Goal: Task Accomplishment & Management: Manage account settings

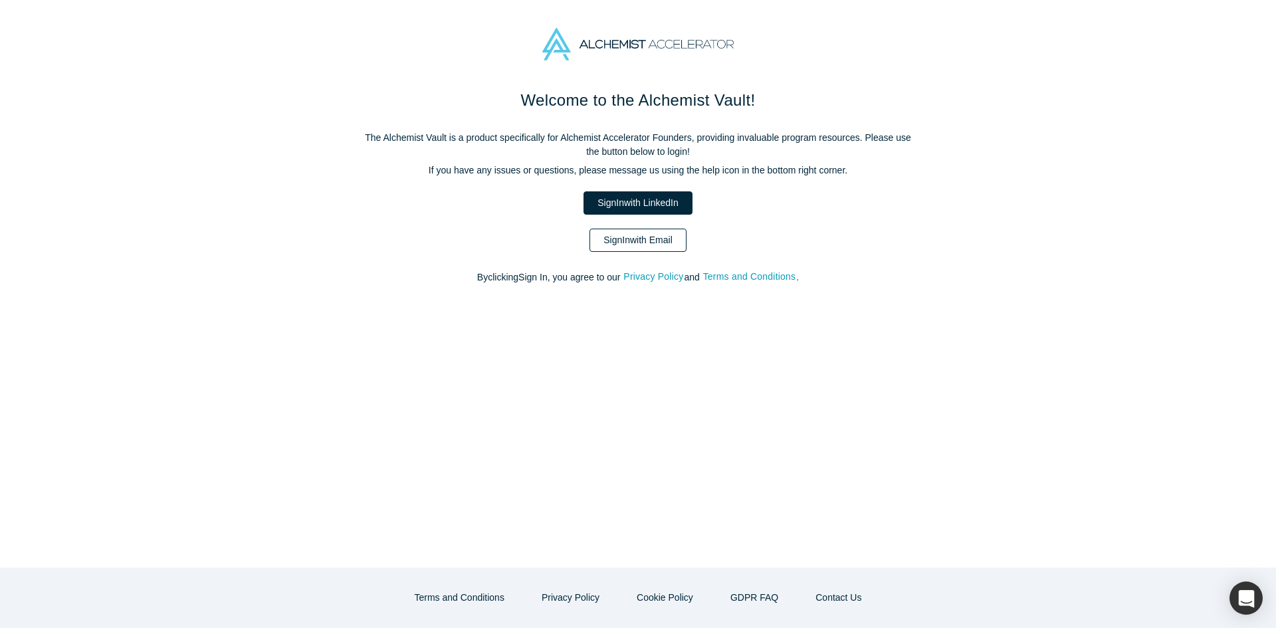
click at [640, 244] on link "Sign In with Email" at bounding box center [638, 240] width 97 height 23
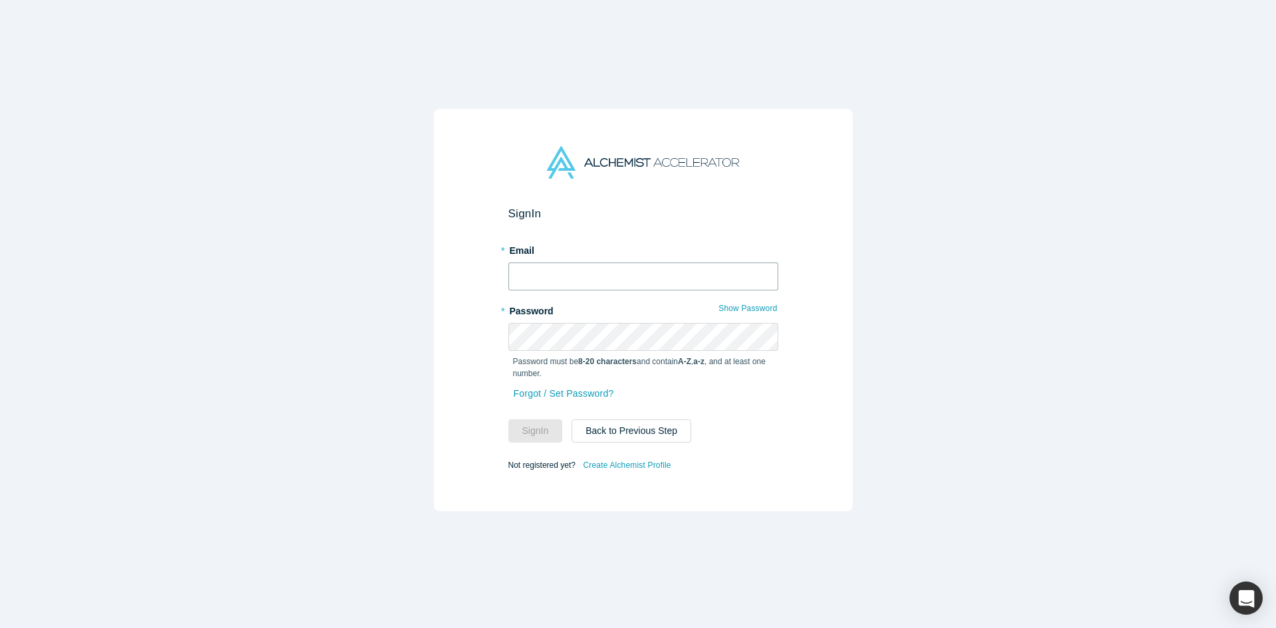
click at [605, 275] on input "text" at bounding box center [643, 277] width 270 height 28
paste input "[EMAIL_ADDRESS][DOMAIN_NAME]"
type input "[EMAIL_ADDRESS][DOMAIN_NAME]"
click at [520, 421] on button "Sign In" at bounding box center [535, 430] width 55 height 23
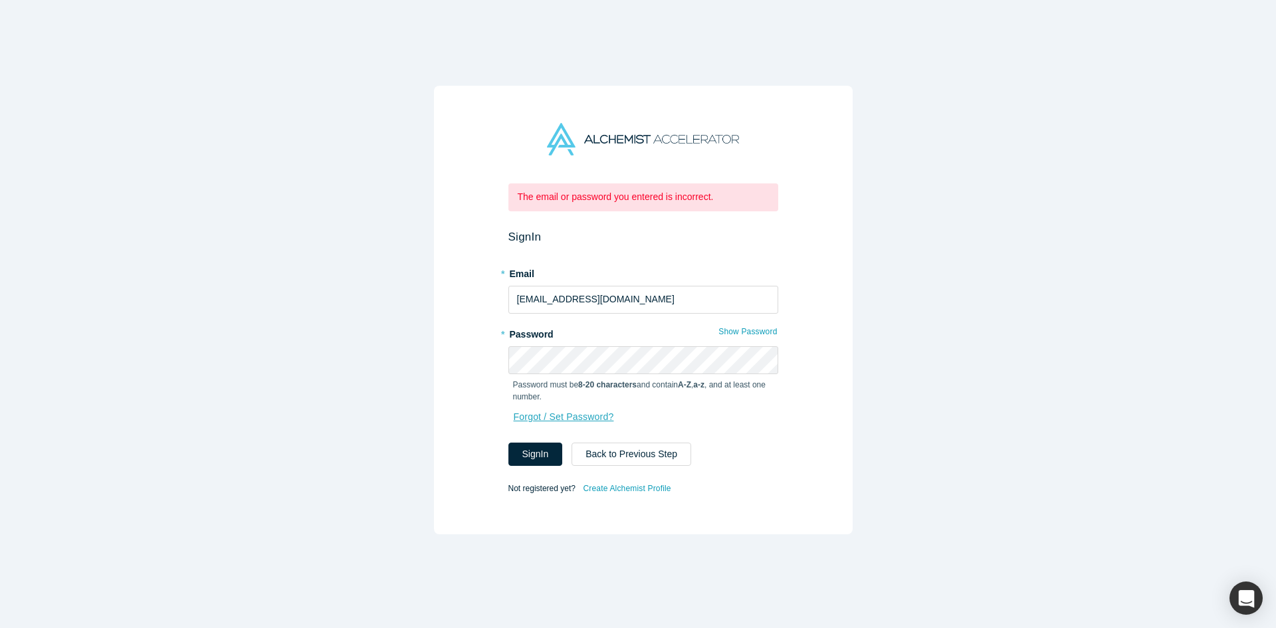
click at [586, 411] on link "Forgot / Set Password?" at bounding box center [564, 416] width 102 height 23
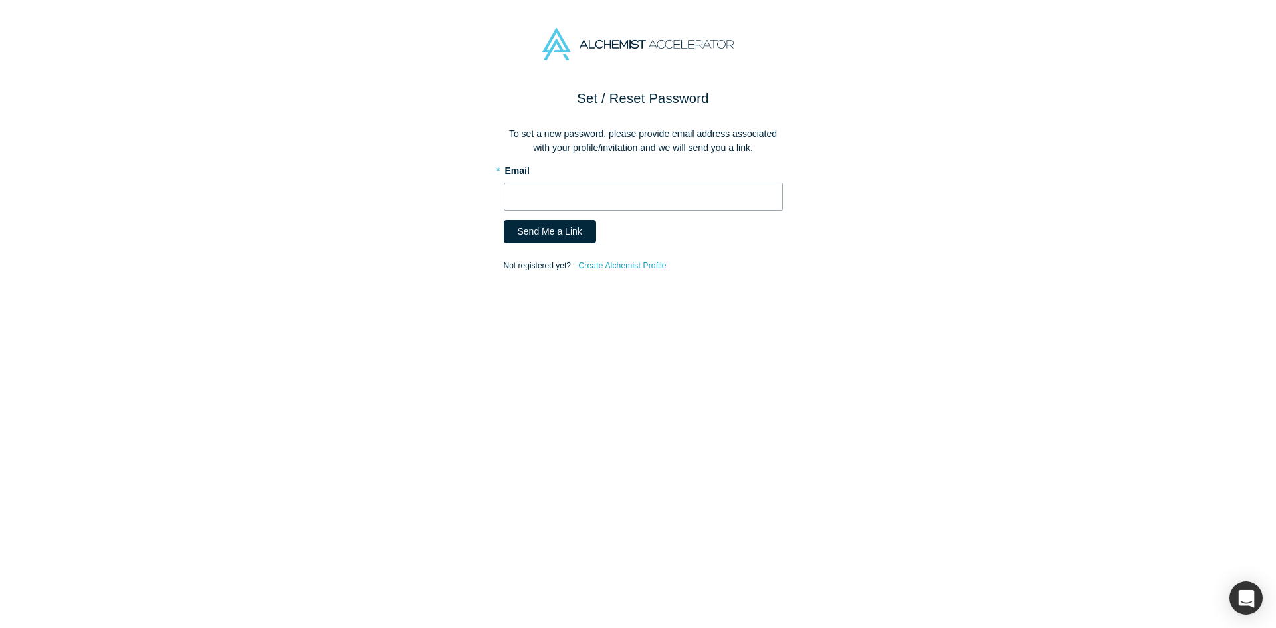
click at [637, 205] on input "text" at bounding box center [643, 197] width 279 height 28
paste input "[EMAIL_ADDRESS][DOMAIN_NAME]"
type input "[EMAIL_ADDRESS][DOMAIN_NAME]"
click at [563, 227] on button "Send Me a Link" at bounding box center [550, 231] width 92 height 23
